Goal: Task Accomplishment & Management: Use online tool/utility

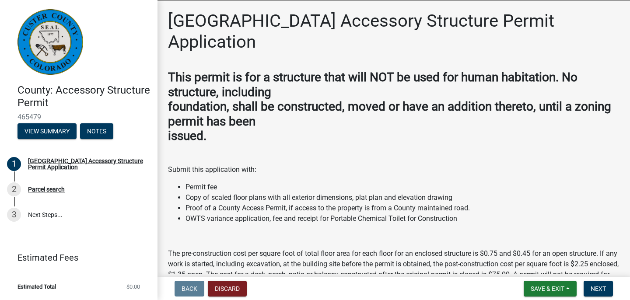
scroll to position [164, 0]
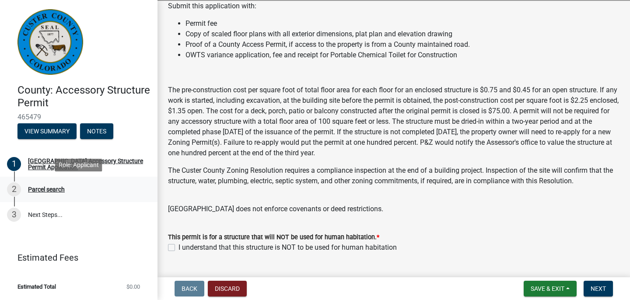
click at [55, 190] on div "Parcel search" at bounding box center [46, 189] width 37 height 6
click at [49, 188] on div "Parcel search" at bounding box center [46, 189] width 37 height 6
click at [37, 213] on link "3 Next Steps..." at bounding box center [78, 214] width 157 height 25
